Goal: Task Accomplishment & Management: Manage account settings

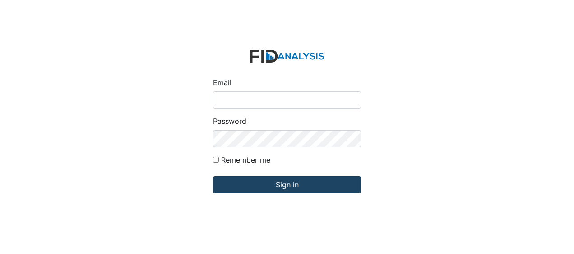
type input "Jbryant@lifeincorporated.com"
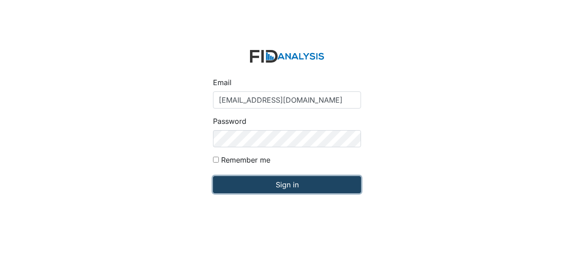
click at [237, 187] on input "Sign in" at bounding box center [287, 184] width 148 height 17
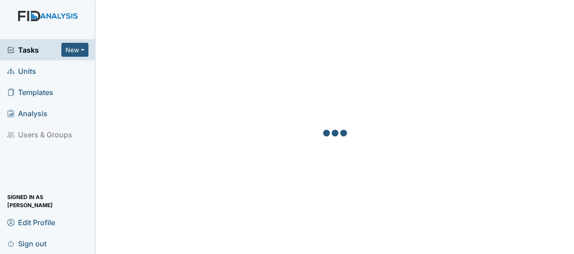
click at [33, 71] on span "Units" at bounding box center [21, 71] width 29 height 14
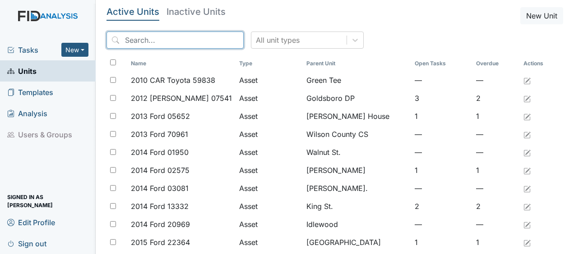
click at [209, 41] on input "search" at bounding box center [174, 40] width 137 height 17
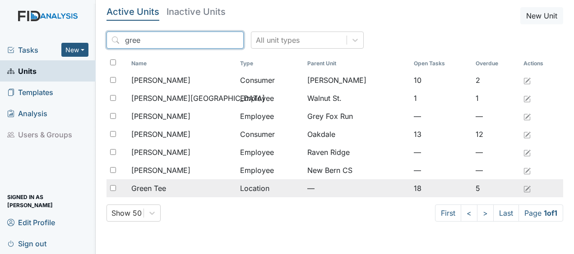
type input "gree"
click at [171, 190] on div "Green Tee" at bounding box center [181, 188] width 101 height 11
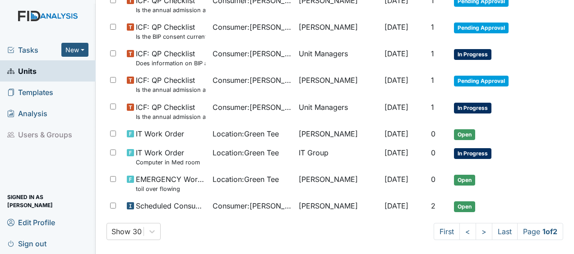
scroll to position [646, 0]
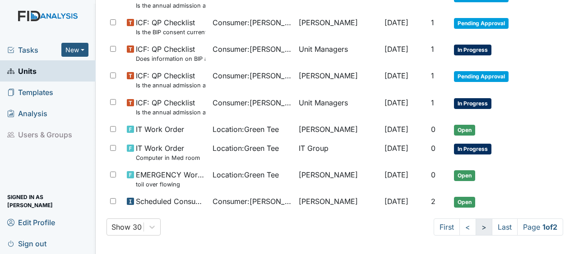
click at [475, 225] on link ">" at bounding box center [483, 227] width 17 height 17
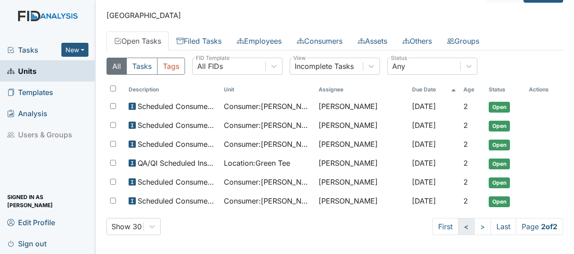
click at [458, 227] on link "<" at bounding box center [466, 226] width 17 height 17
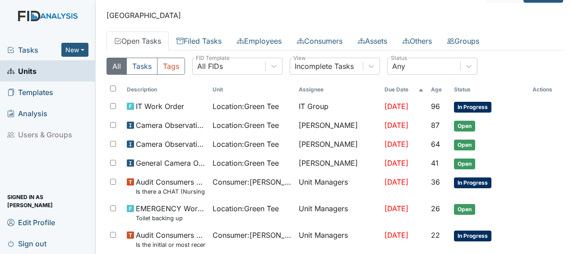
scroll to position [646, 0]
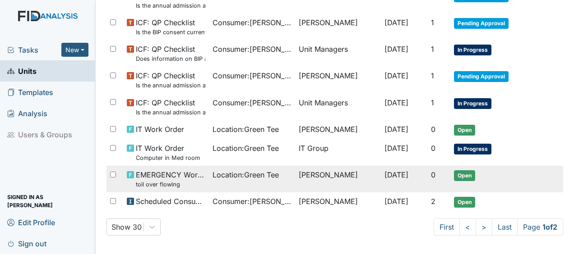
click at [299, 173] on td "James Bryant" at bounding box center [338, 179] width 86 height 27
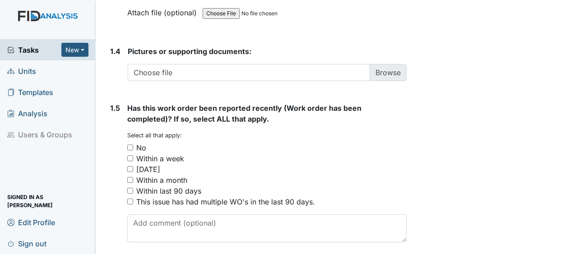
scroll to position [711, 0]
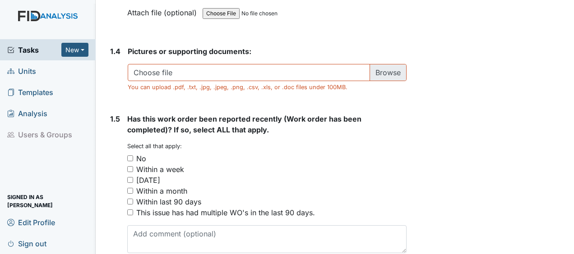
scroll to position [722, 0]
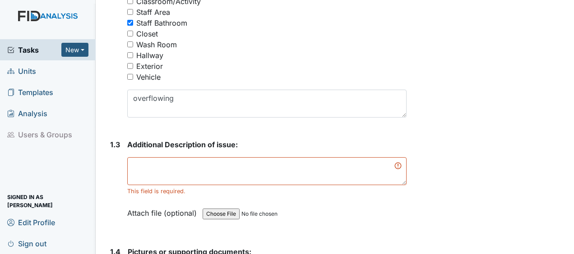
scroll to position [0, 0]
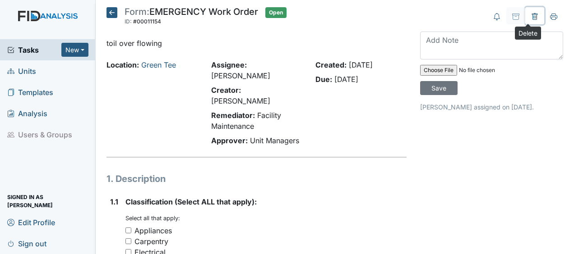
click at [531, 16] on icon at bounding box center [534, 16] width 7 height 7
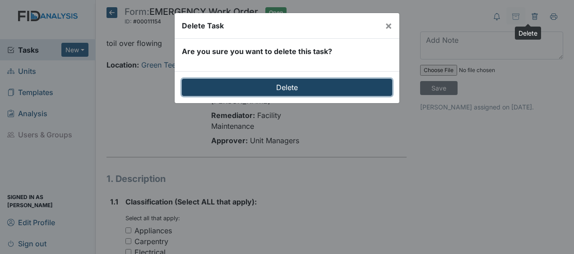
click at [295, 85] on input "Delete" at bounding box center [287, 87] width 210 height 17
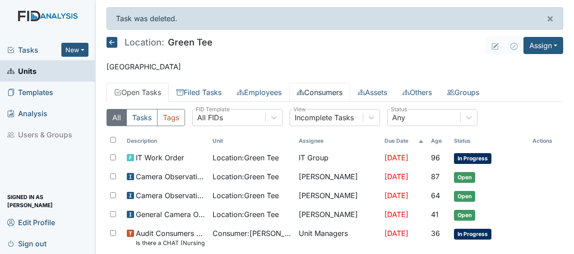
drag, startPoint x: 0, startPoint y: 0, endPoint x: 295, endPoint y: 85, distance: 307.0
click at [295, 85] on link "Consumers" at bounding box center [319, 92] width 61 height 19
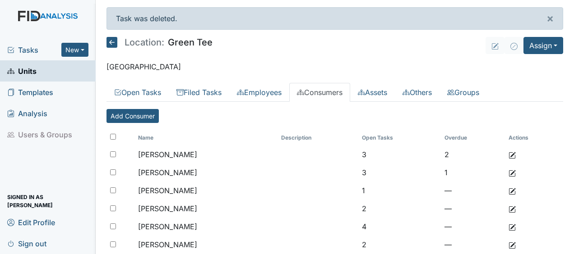
click at [111, 42] on icon at bounding box center [111, 42] width 11 height 11
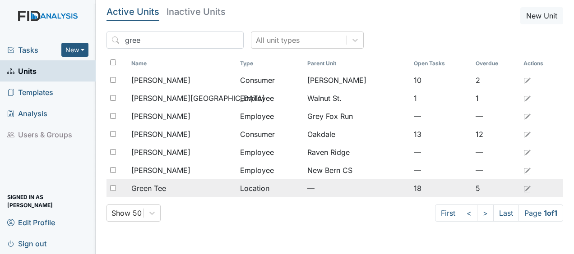
click at [170, 189] on div "Green Tee" at bounding box center [181, 188] width 101 height 11
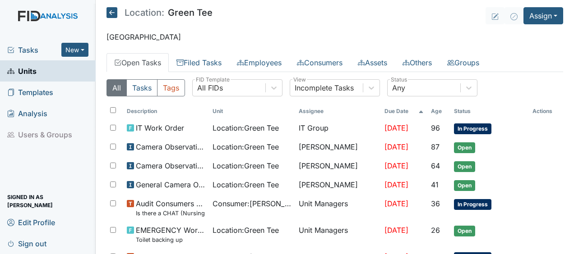
click at [111, 15] on icon at bounding box center [111, 12] width 11 height 11
